Goal: Task Accomplishment & Management: Manage account settings

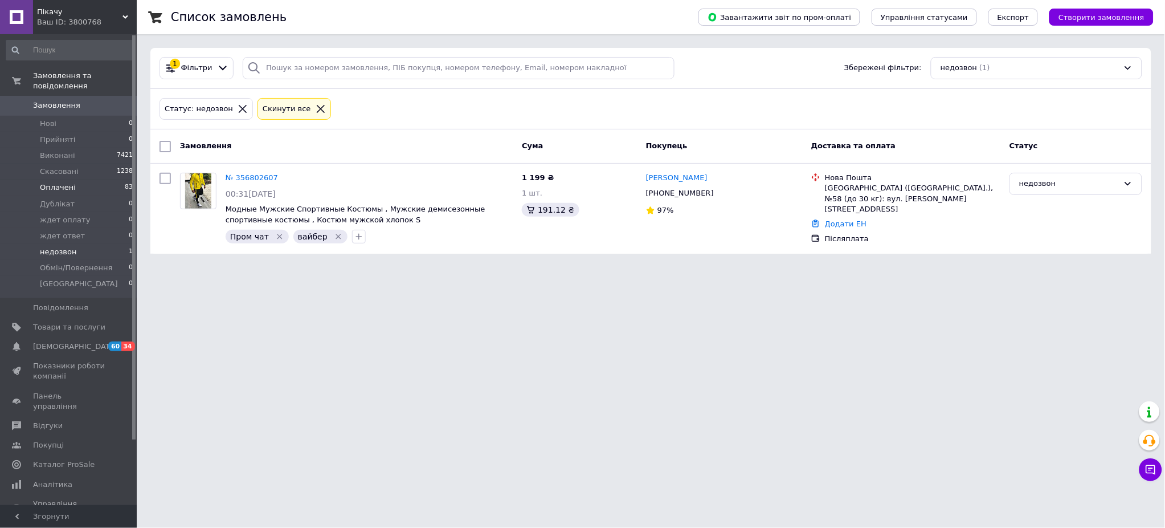
click at [66, 182] on span "Оплачені" at bounding box center [58, 187] width 36 height 10
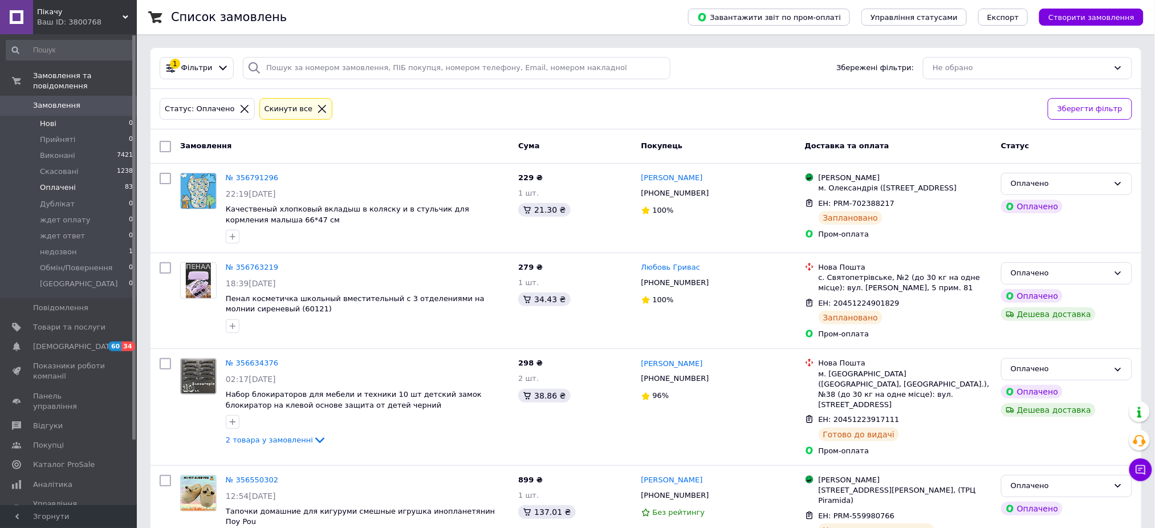
click at [41, 119] on span "Нові" at bounding box center [48, 124] width 17 height 10
